Goal: Book appointment/travel/reservation

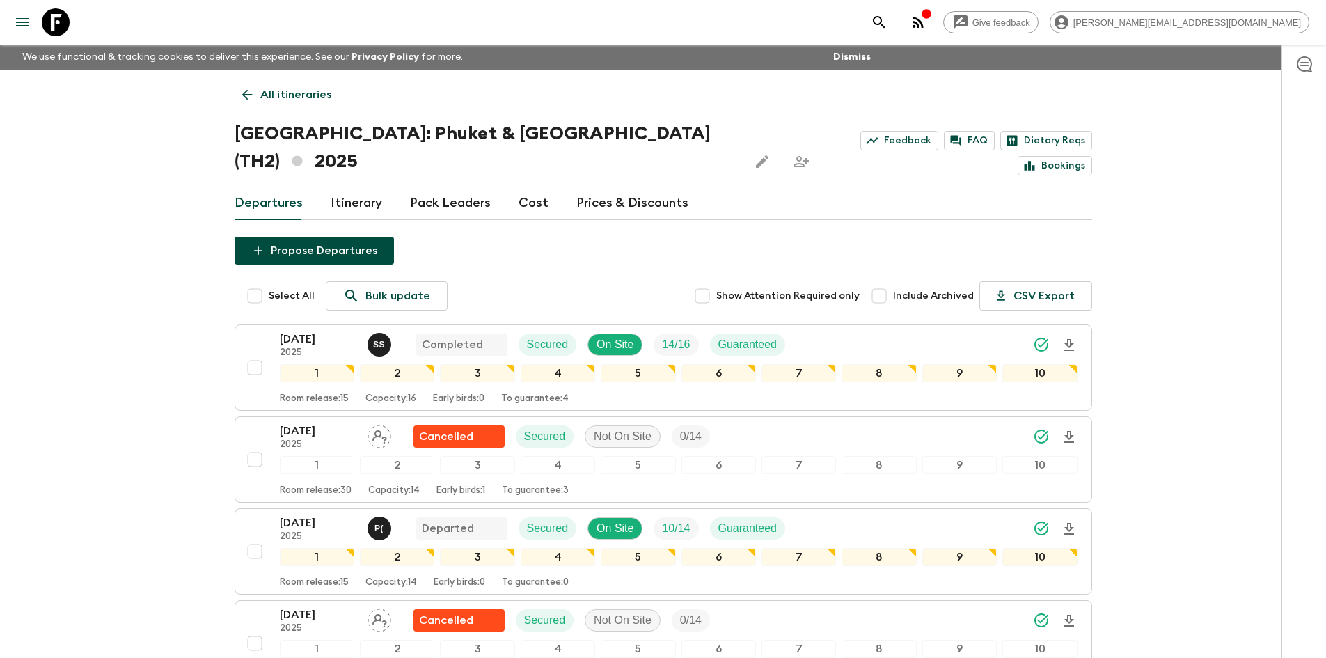
scroll to position [1690, 0]
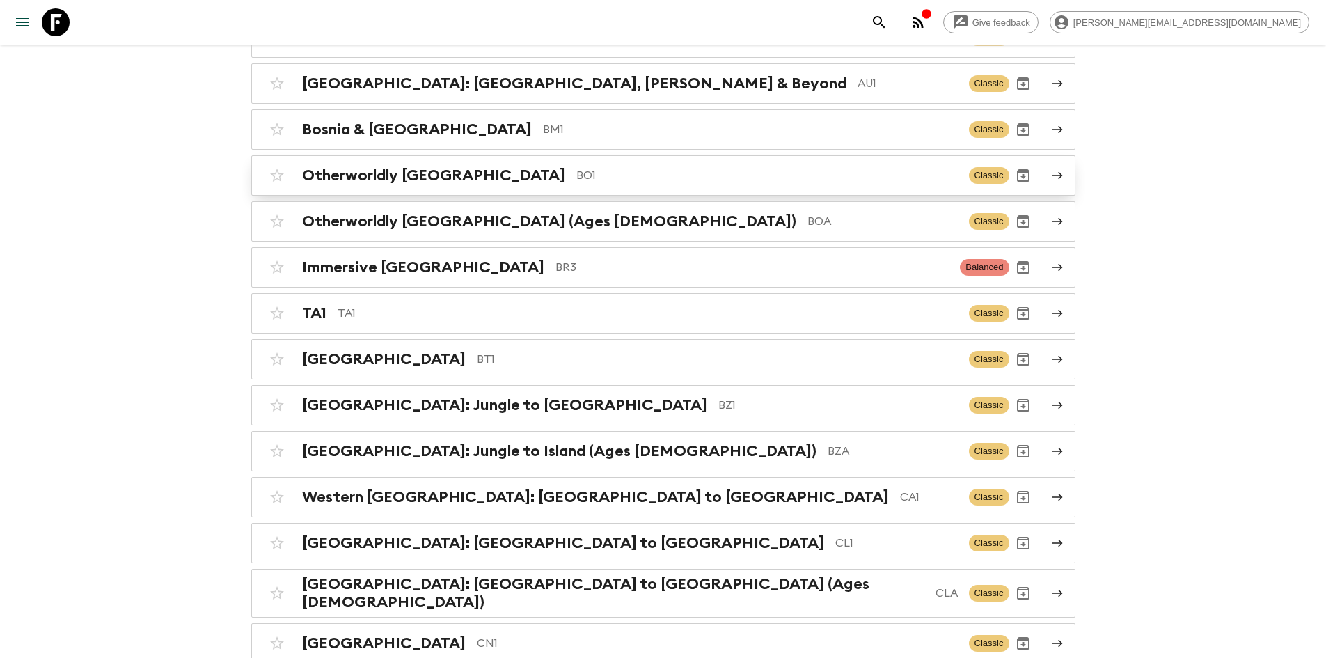
scroll to position [766, 0]
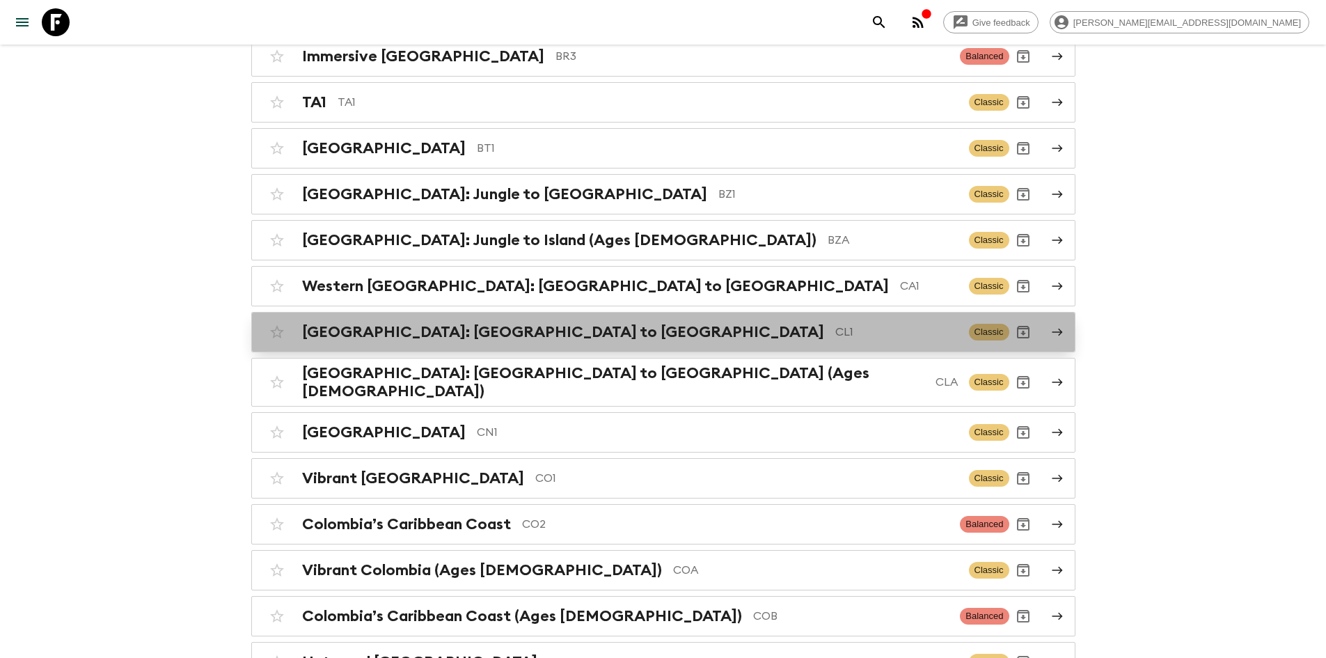
click at [836, 332] on p "CL1" at bounding box center [897, 332] width 123 height 17
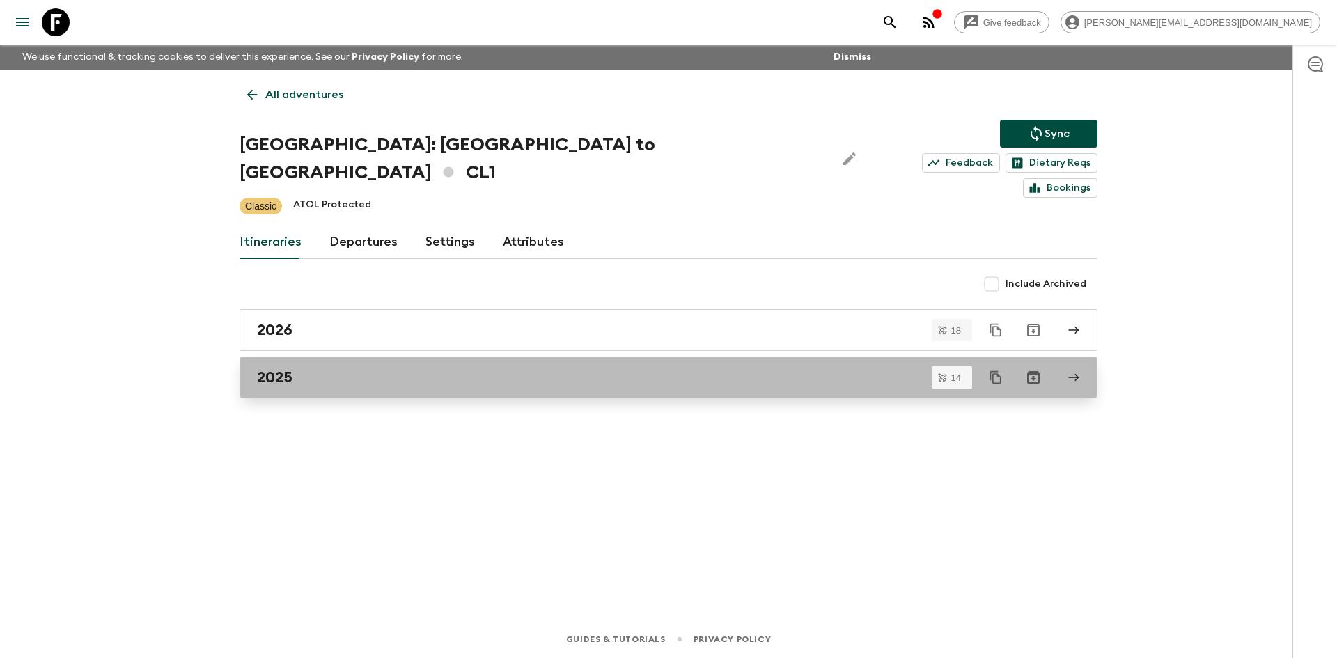
click at [374, 368] on div "2025" at bounding box center [655, 377] width 797 height 18
